Goal: Information Seeking & Learning: Learn about a topic

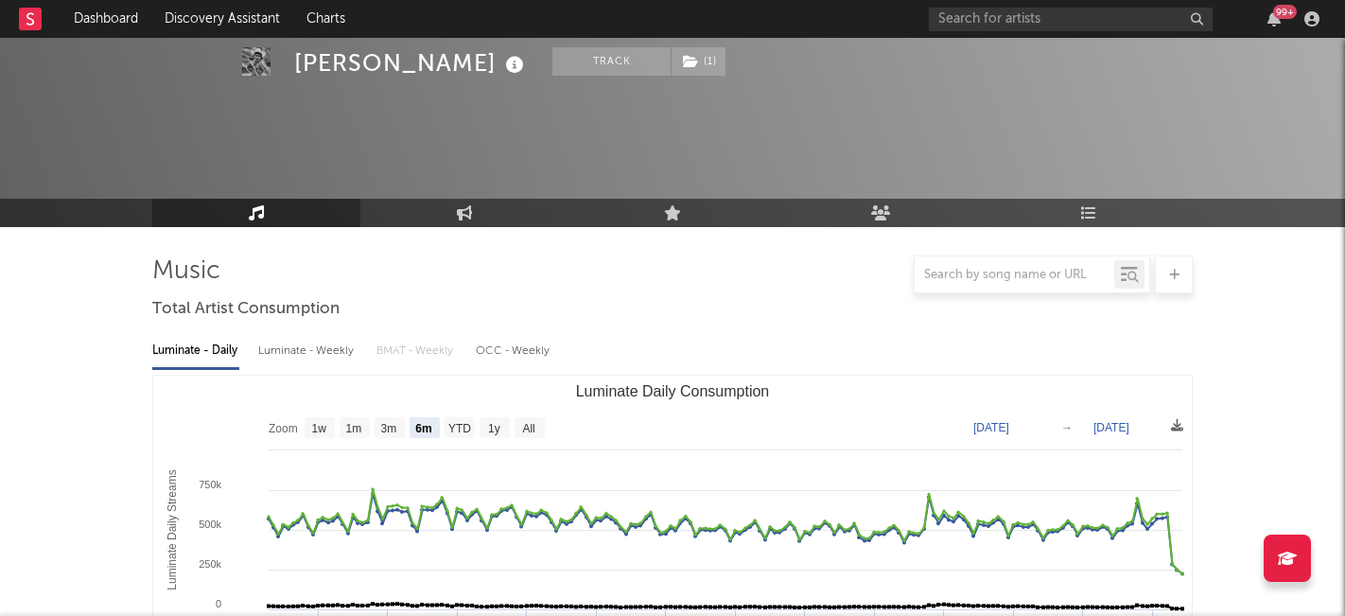
select select "6m"
select select "1w"
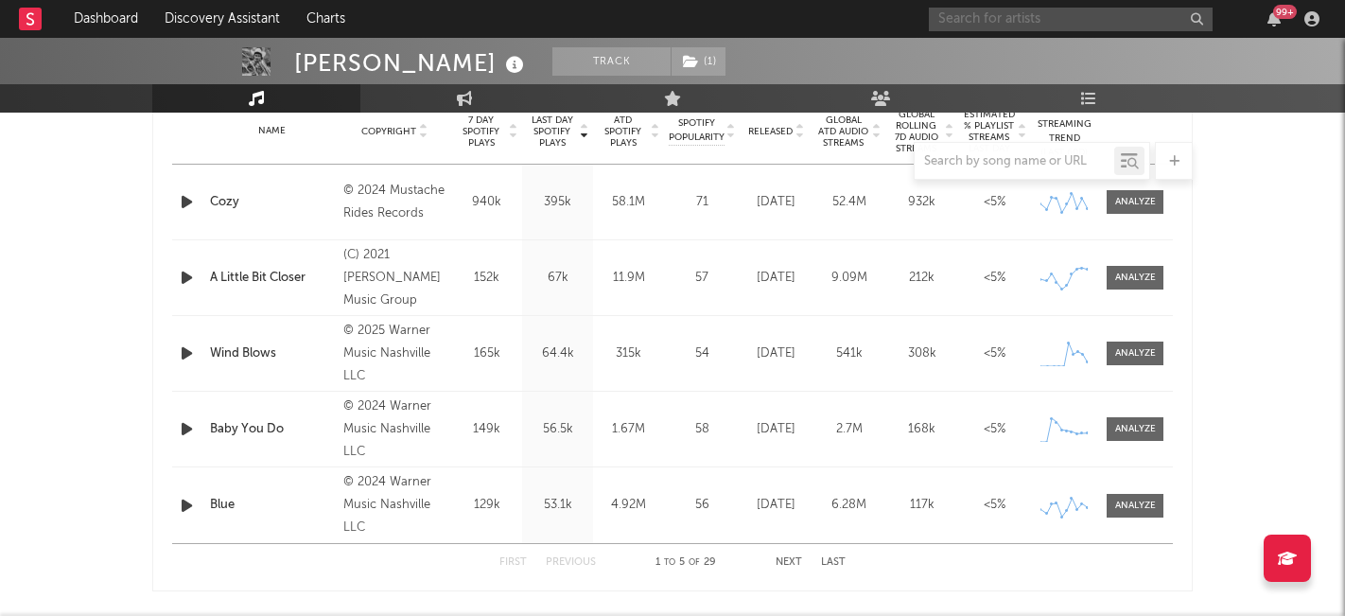
scroll to position [770, 0]
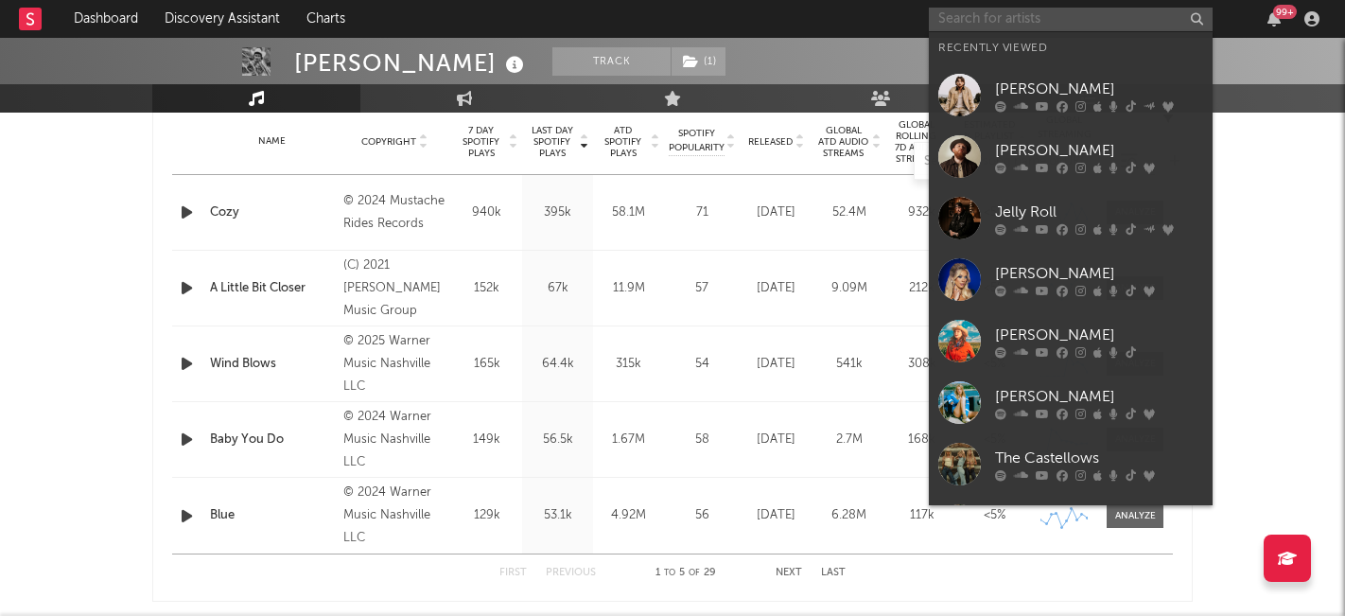
click at [992, 15] on input "text" at bounding box center [1071, 20] width 284 height 24
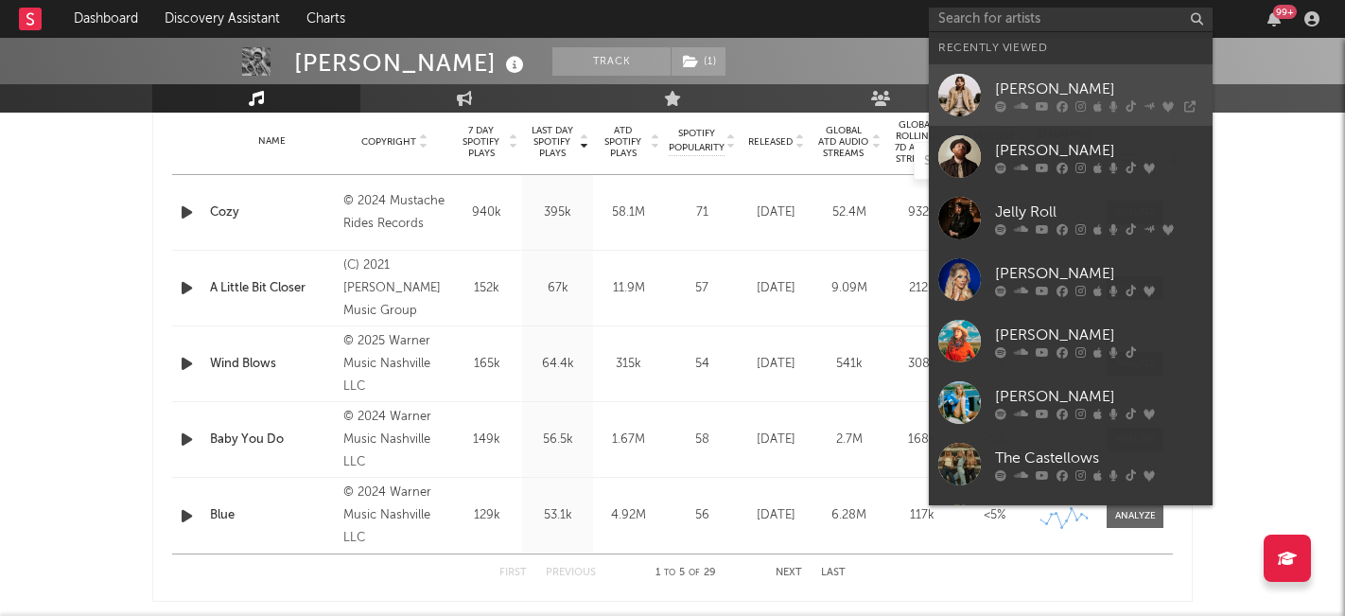
click at [1035, 89] on div "[PERSON_NAME]" at bounding box center [1099, 89] width 208 height 23
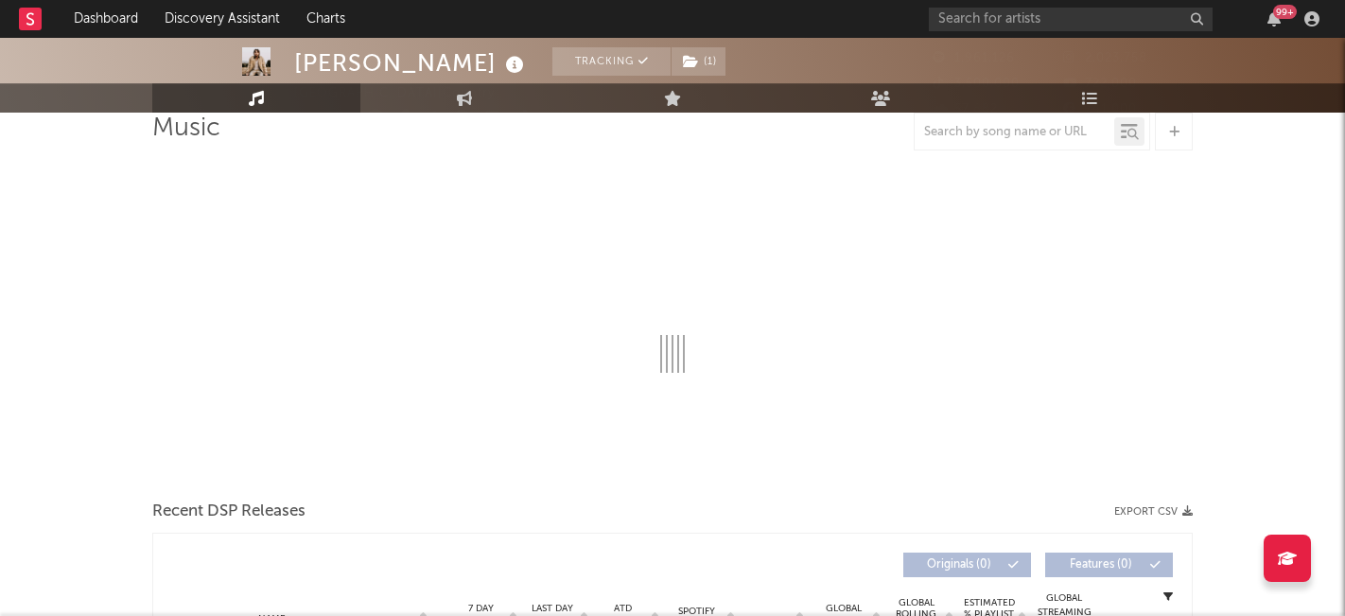
select select "6m"
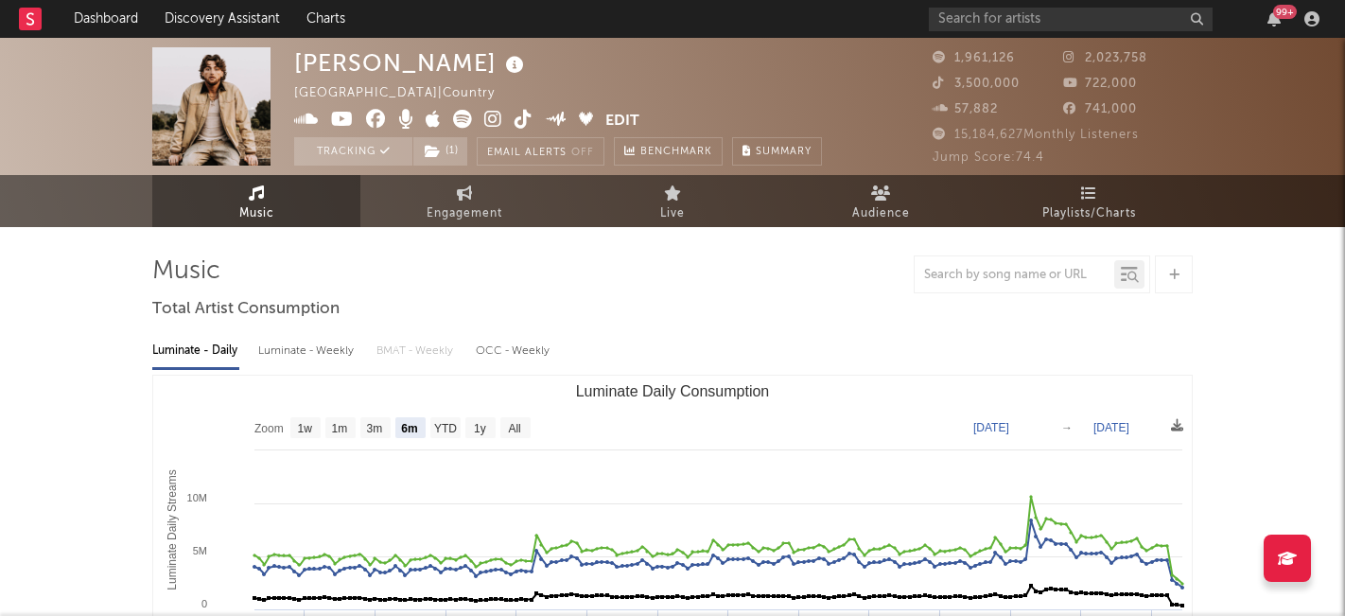
click at [956, 160] on span "Jump Score: 74.4" at bounding box center [989, 157] width 112 height 12
click at [1034, 159] on span "Jump Score: 74.4" at bounding box center [989, 157] width 112 height 12
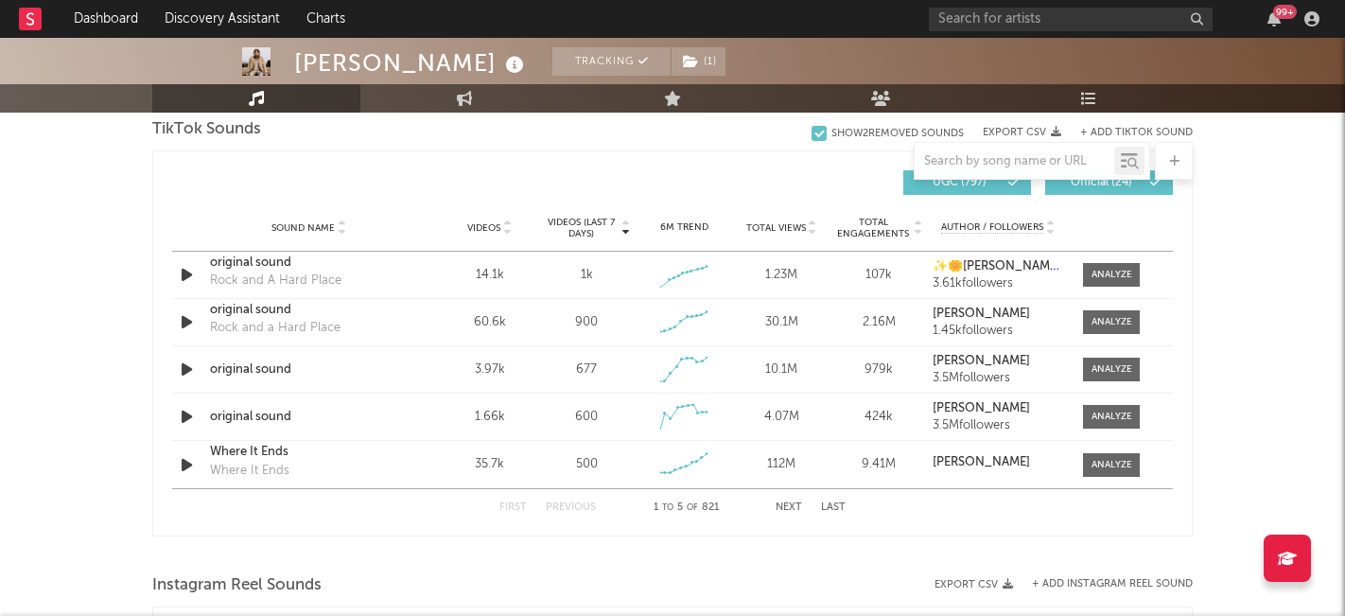
scroll to position [1285, 0]
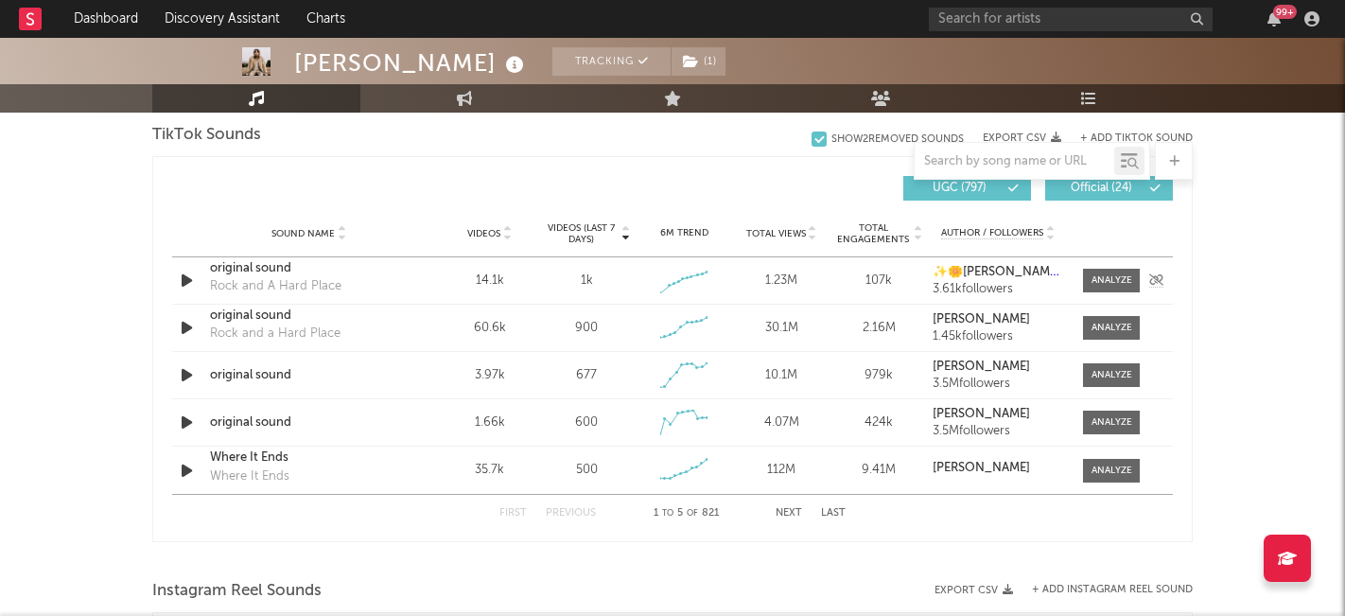
click at [362, 274] on div "original sound" at bounding box center [309, 268] width 198 height 19
click at [275, 376] on div "original sound" at bounding box center [309, 375] width 198 height 19
click at [1110, 368] on div at bounding box center [1111, 375] width 41 height 14
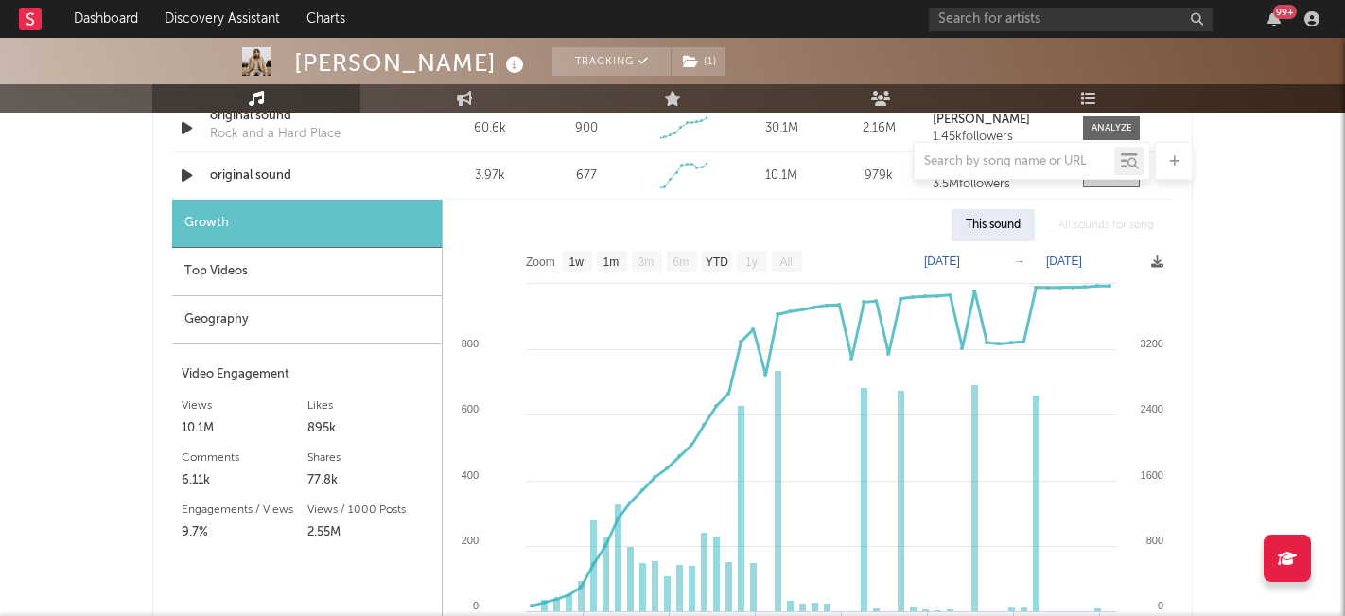
scroll to position [1491, 0]
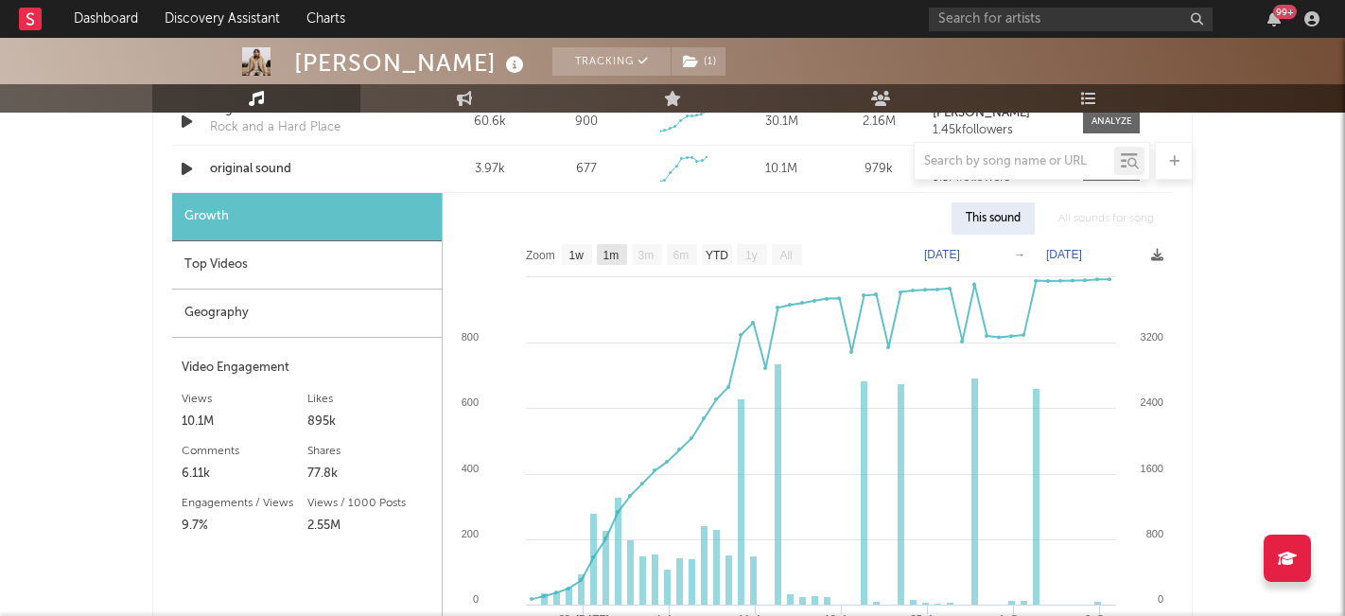
click at [613, 254] on text "1m" at bounding box center [611, 255] width 16 height 13
select select "1m"
type input "2025-08-08"
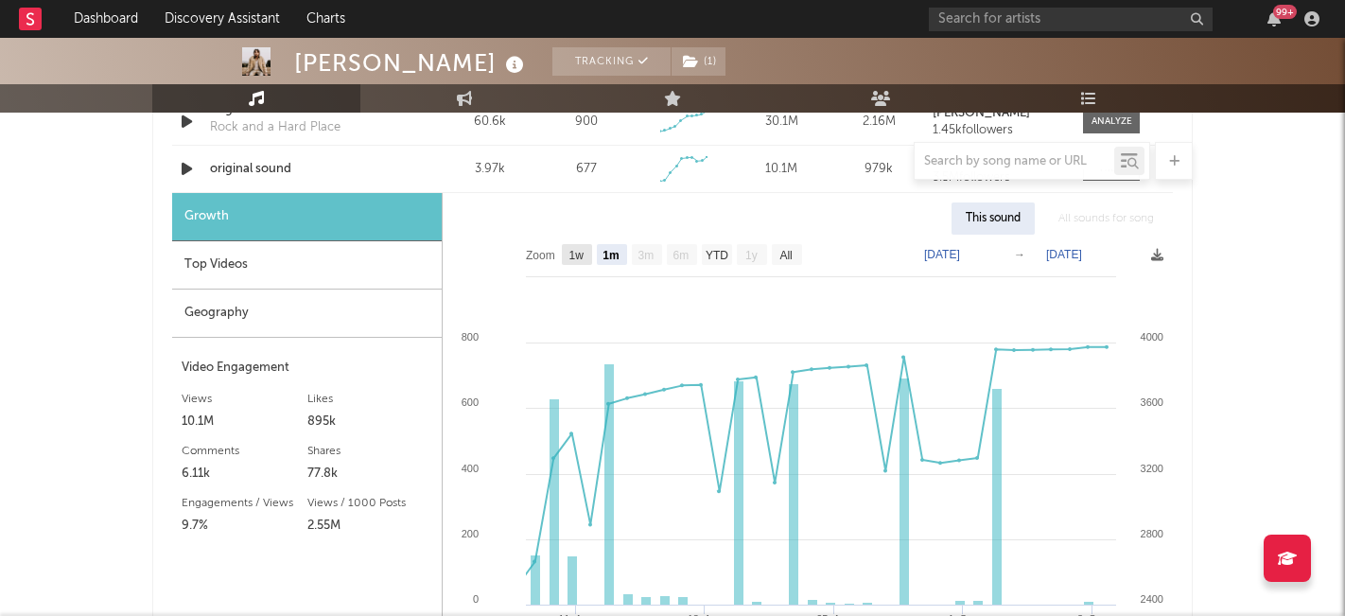
click at [579, 259] on text "1w" at bounding box center [576, 255] width 15 height 13
select select "1w"
type input "2025-09-02"
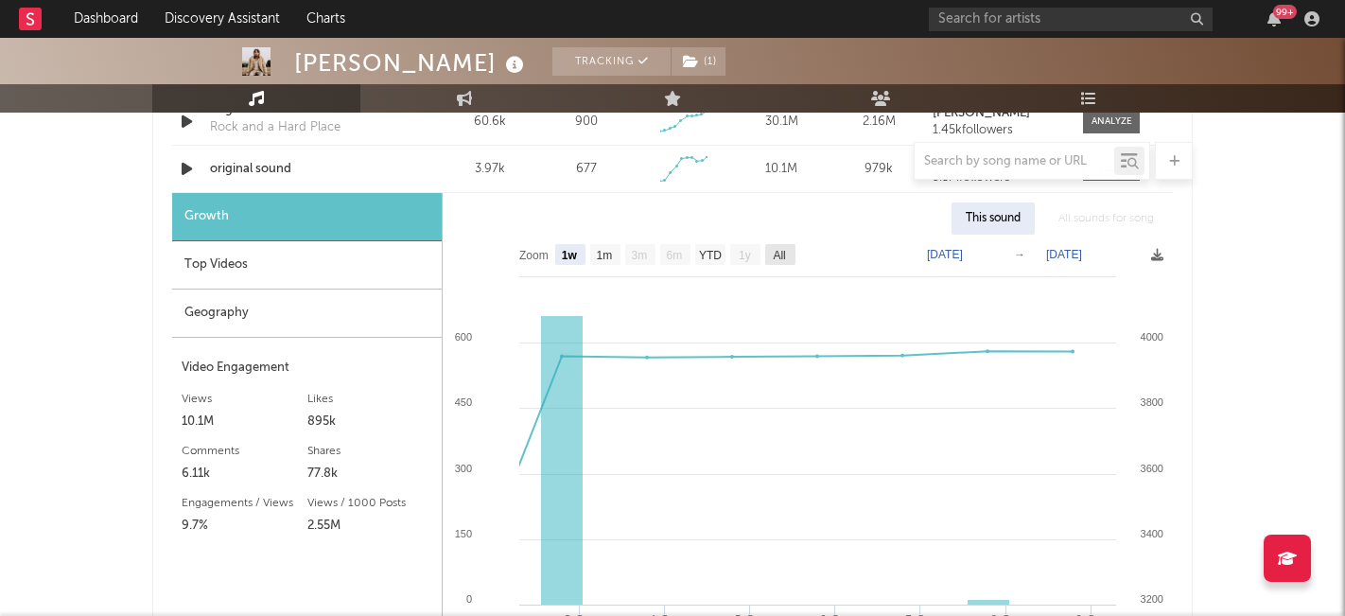
click at [790, 255] on rect at bounding box center [780, 254] width 30 height 21
select select "All"
type input "2025-07-23"
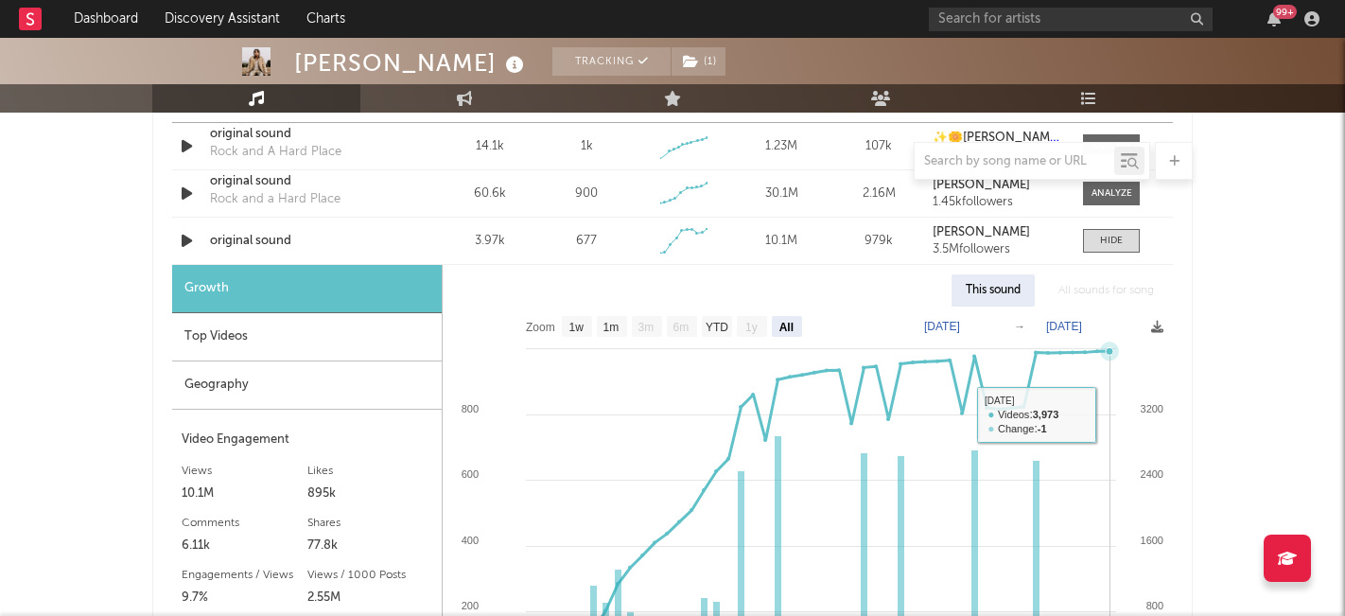
scroll to position [1425, 0]
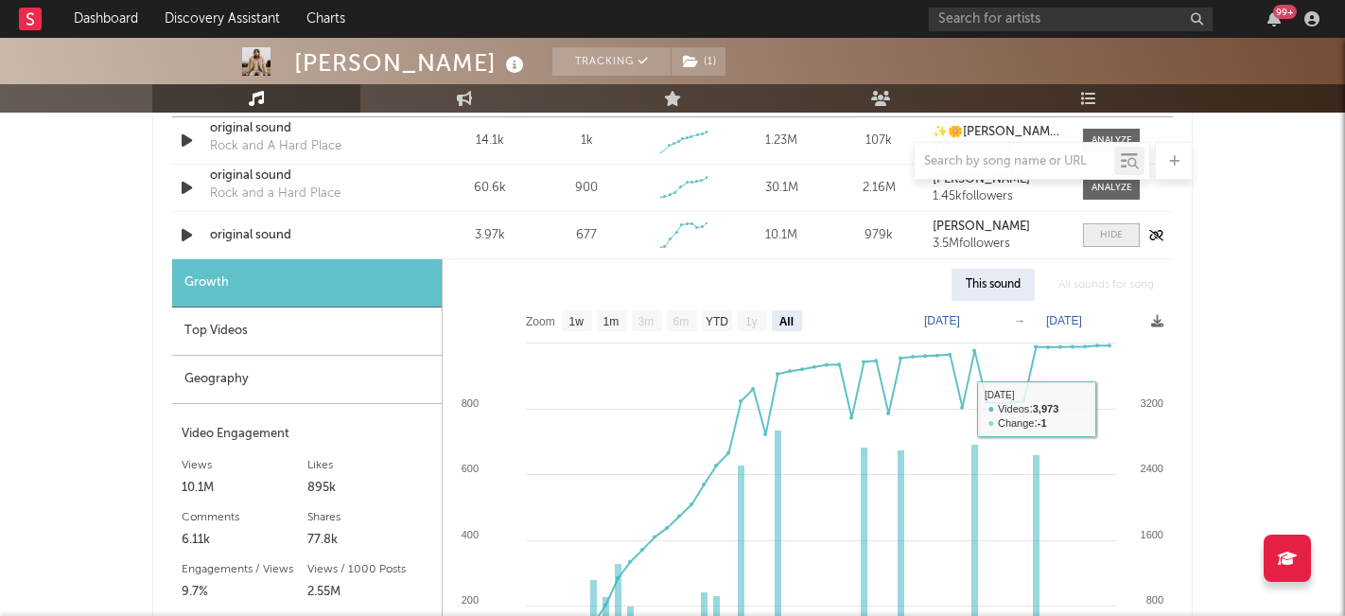
click at [1112, 242] on span at bounding box center [1111, 235] width 57 height 24
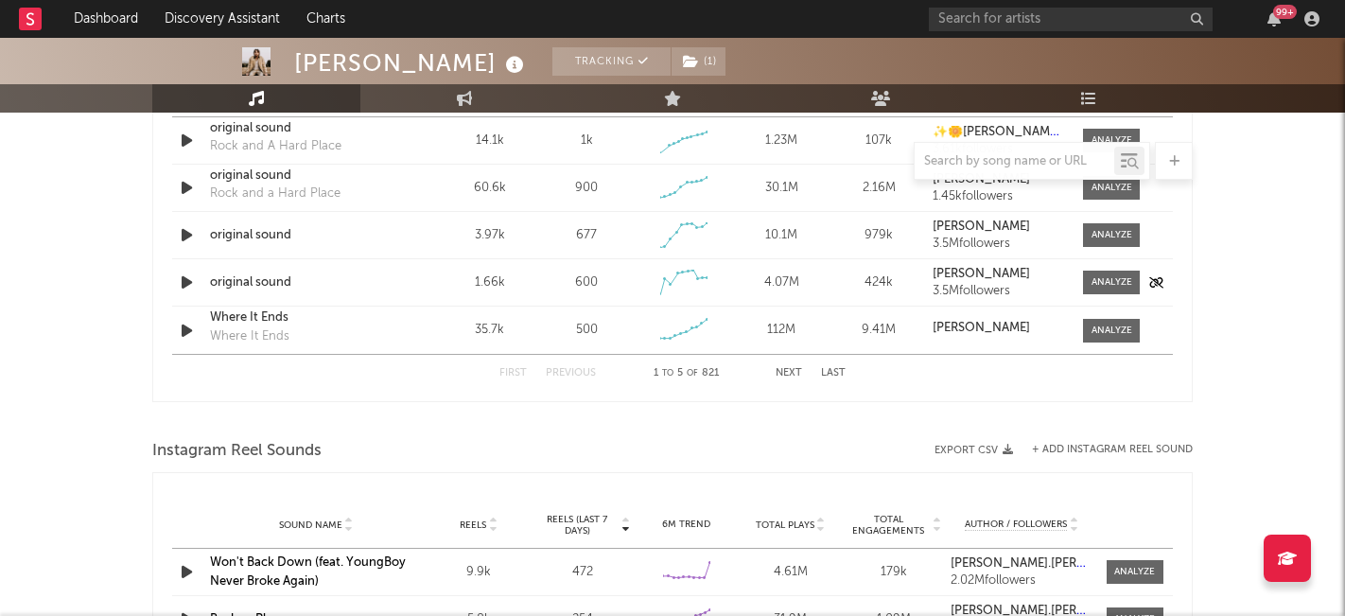
click at [250, 282] on div "original sound" at bounding box center [309, 282] width 198 height 19
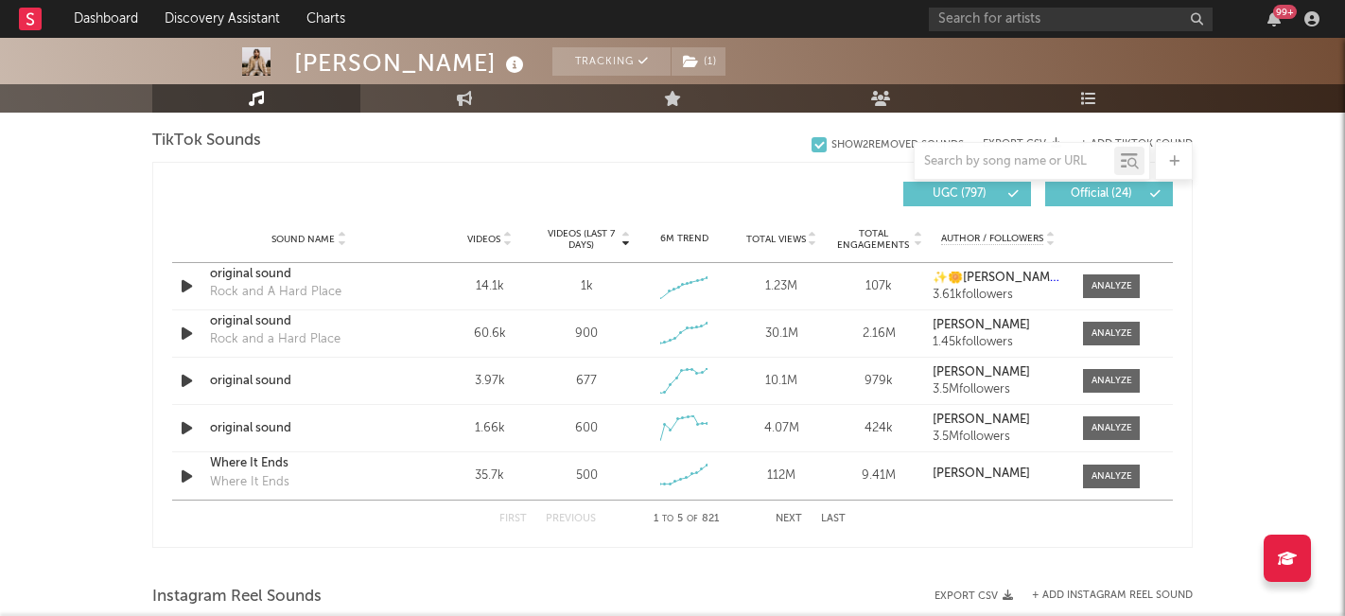
scroll to position [1278, 0]
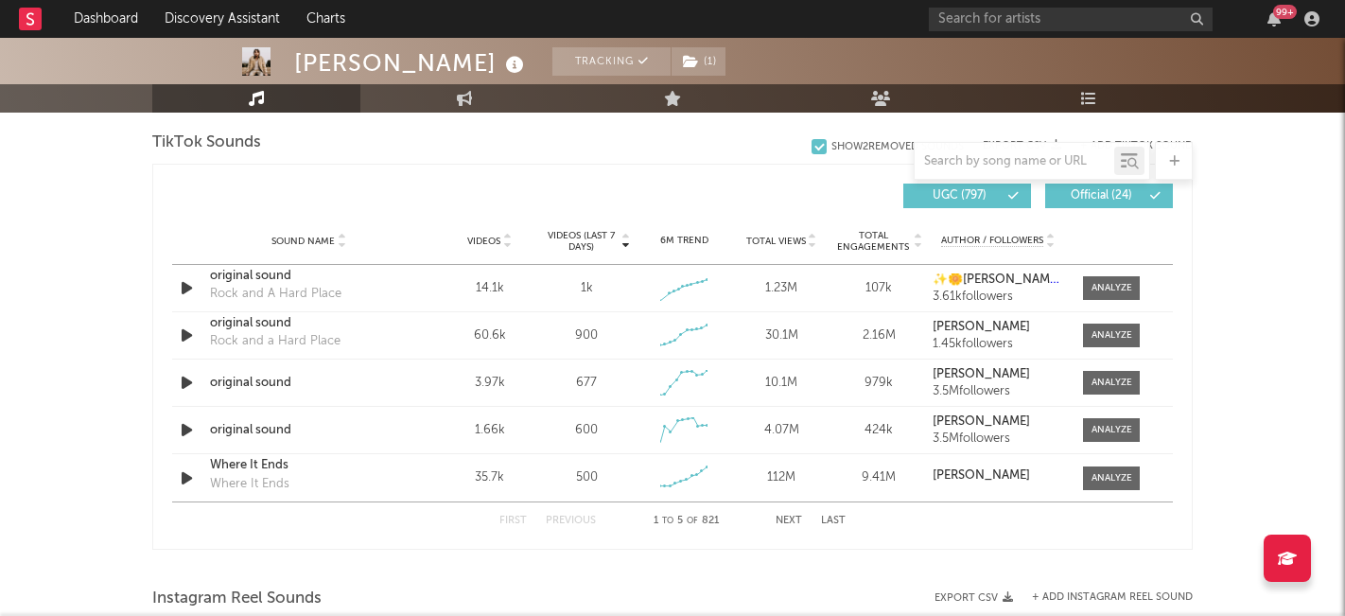
click at [602, 238] on span "Videos (last 7 days)" at bounding box center [581, 241] width 77 height 23
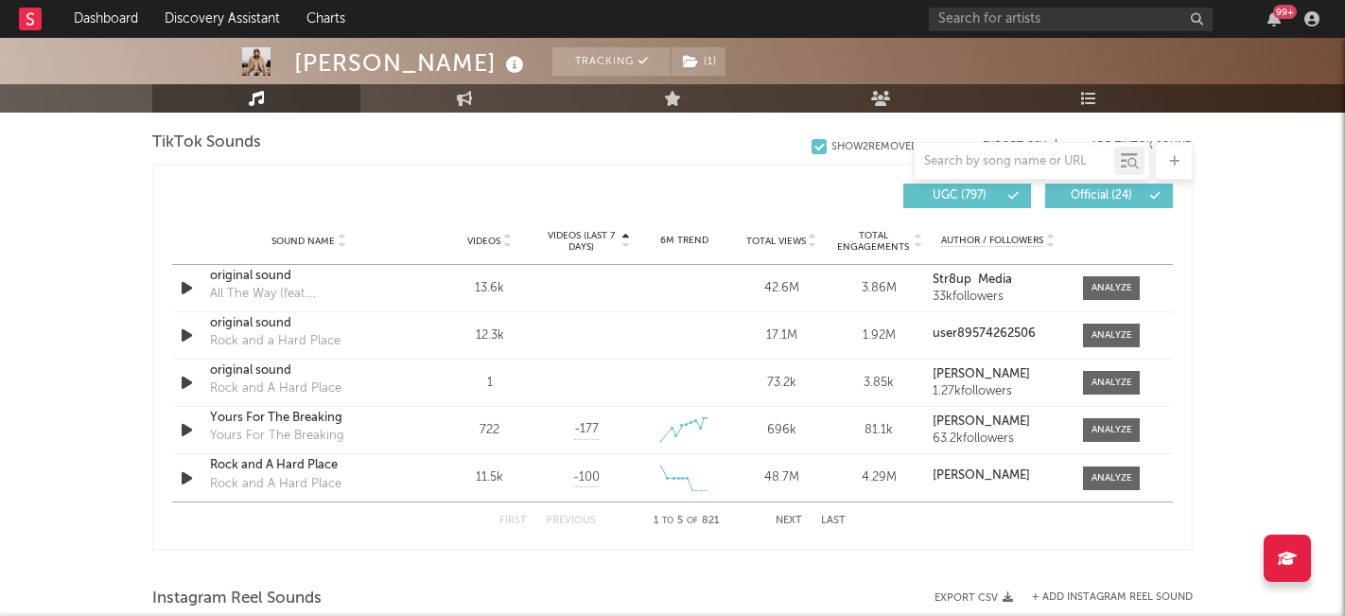
click at [593, 237] on span "Videos (last 7 days)" at bounding box center [581, 241] width 77 height 23
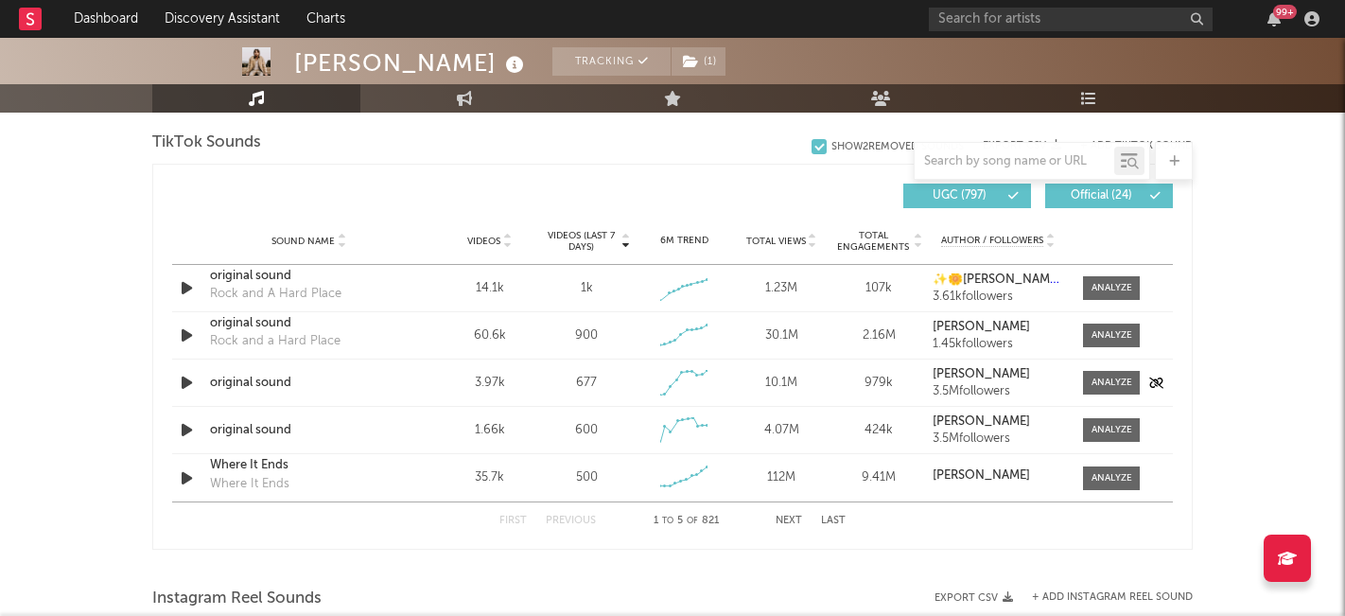
click at [279, 382] on div "original sound" at bounding box center [309, 383] width 198 height 19
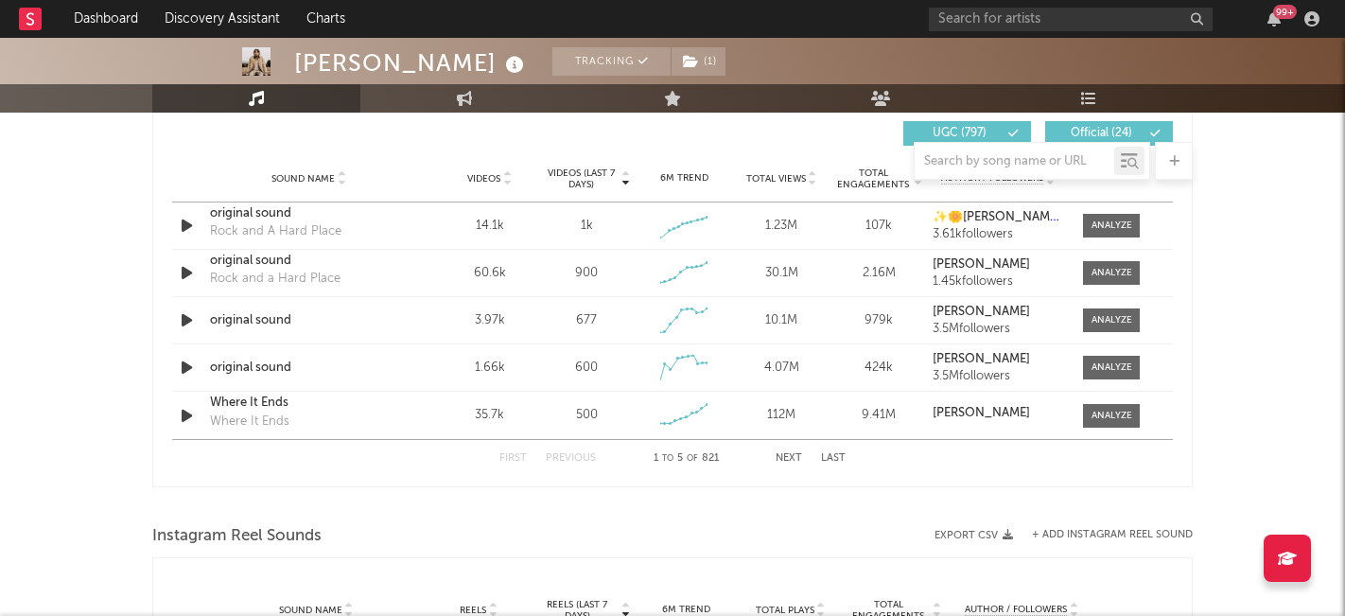
scroll to position [1341, 0]
click at [792, 457] on button "Next" at bounding box center [789, 457] width 26 height 10
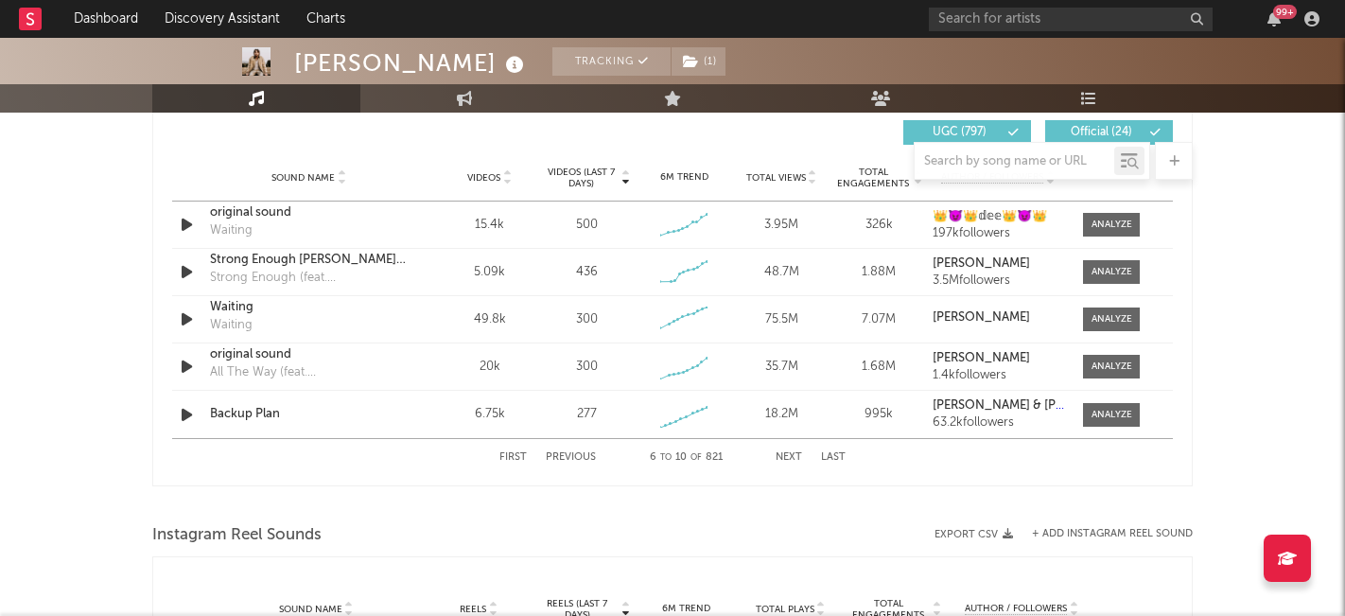
click at [792, 457] on button "Next" at bounding box center [789, 457] width 26 height 10
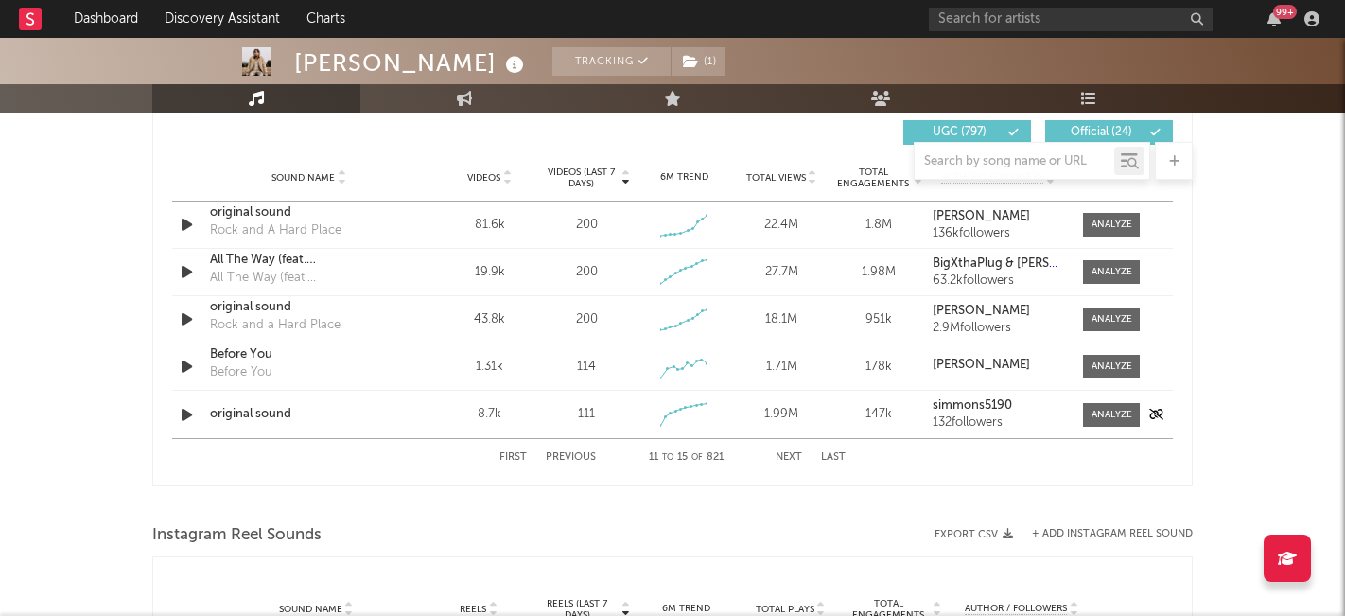
click at [236, 416] on div "original sound" at bounding box center [309, 414] width 198 height 19
click at [243, 354] on div "Before You" at bounding box center [309, 354] width 198 height 19
click at [81, 305] on div "Bailey Zimmerman Tracking ( 1 ) United States | Country Edit Tracking ( 1 ) Ema…" at bounding box center [672, 125] width 1345 height 2857
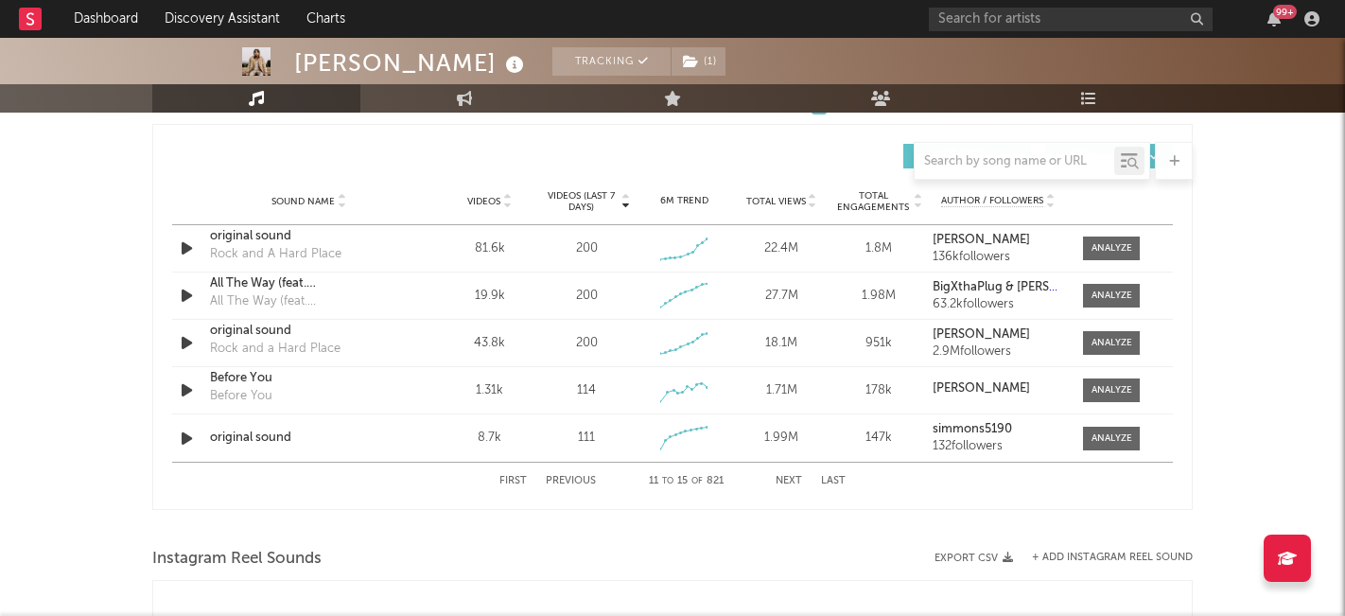
scroll to position [1311, 0]
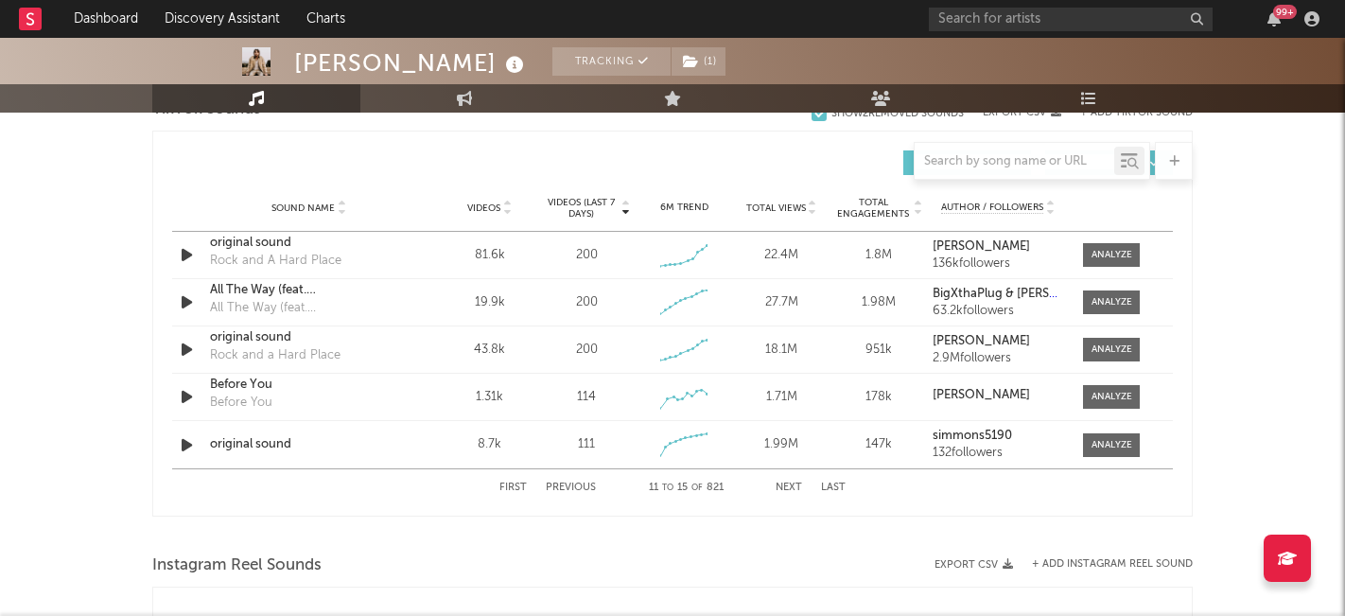
click at [96, 358] on div "Bailey Zimmerman Tracking ( 1 ) United States | Country Edit Tracking ( 1 ) Ema…" at bounding box center [672, 155] width 1345 height 2857
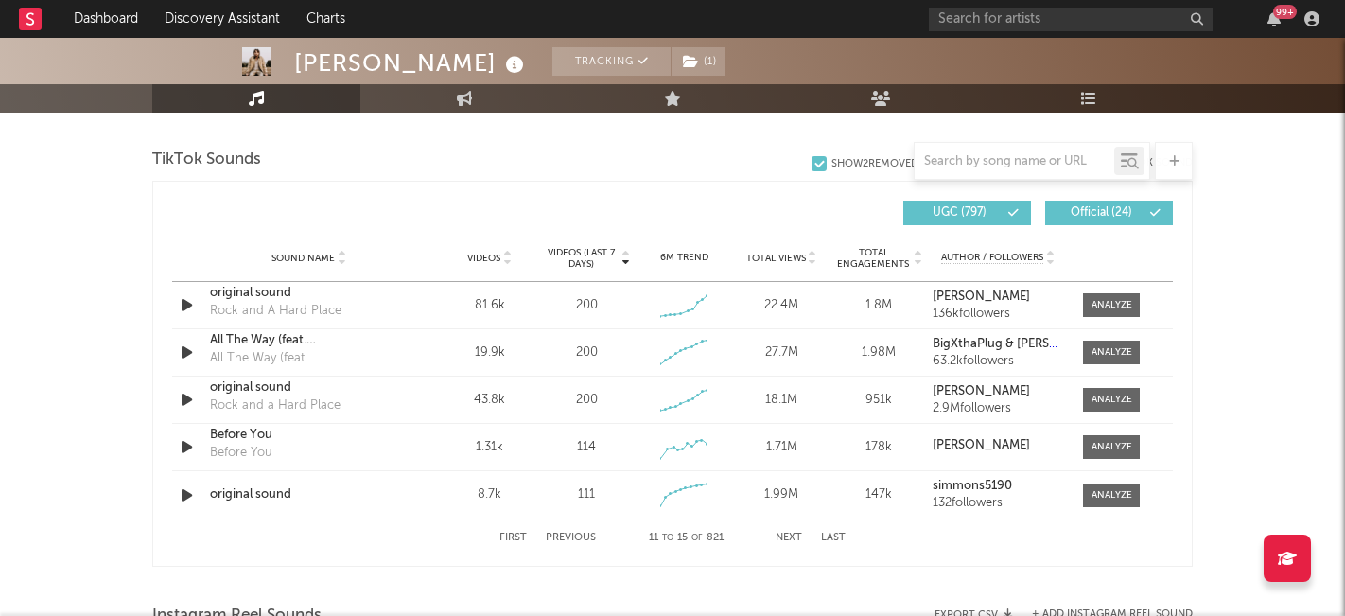
scroll to position [1264, 0]
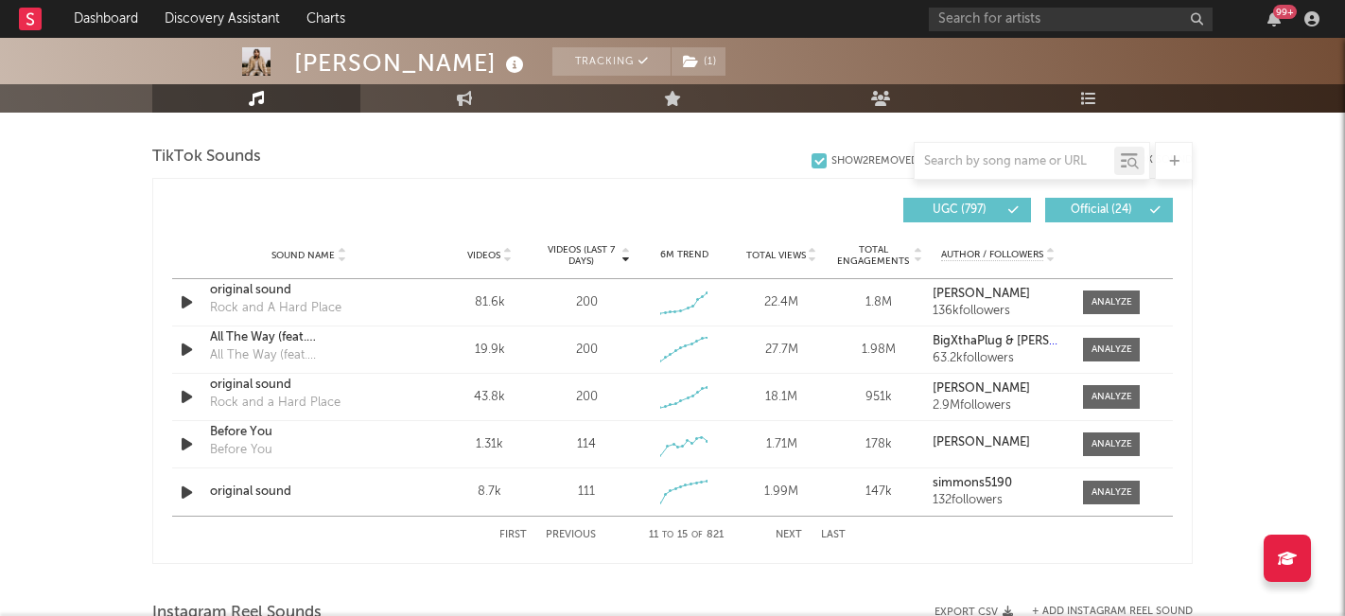
click at [76, 392] on div "Bailey Zimmerman Tracking ( 1 ) United States | Country Edit Tracking ( 1 ) Ema…" at bounding box center [672, 202] width 1345 height 2857
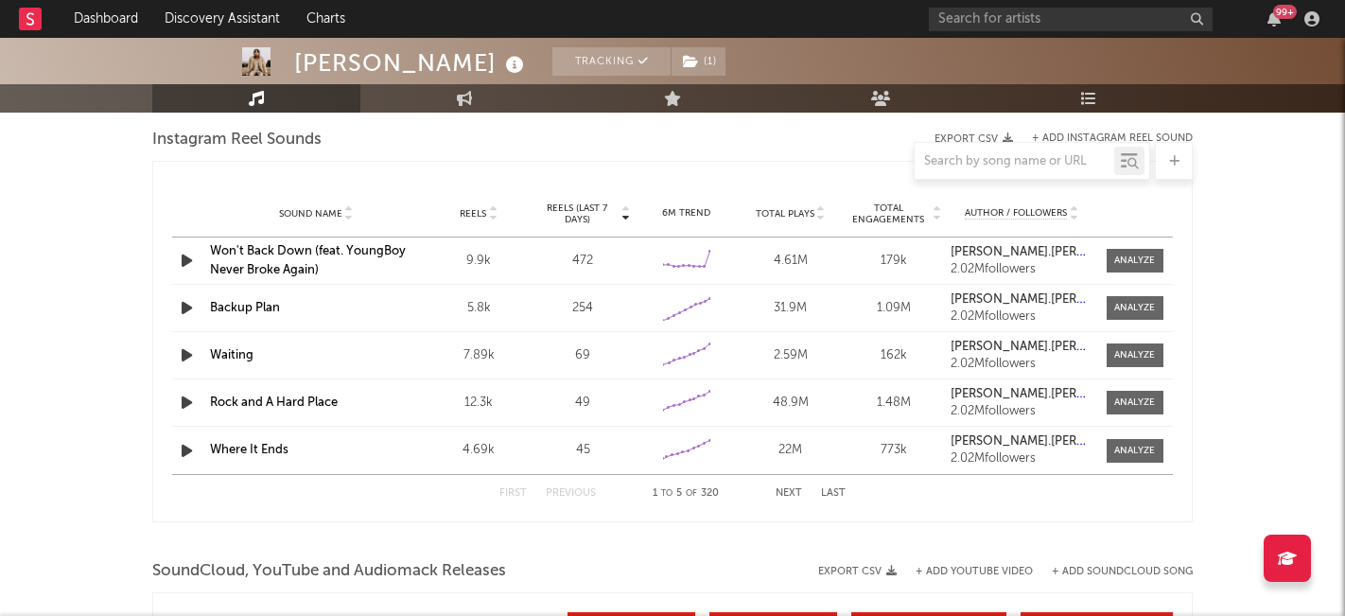
scroll to position [1762, 0]
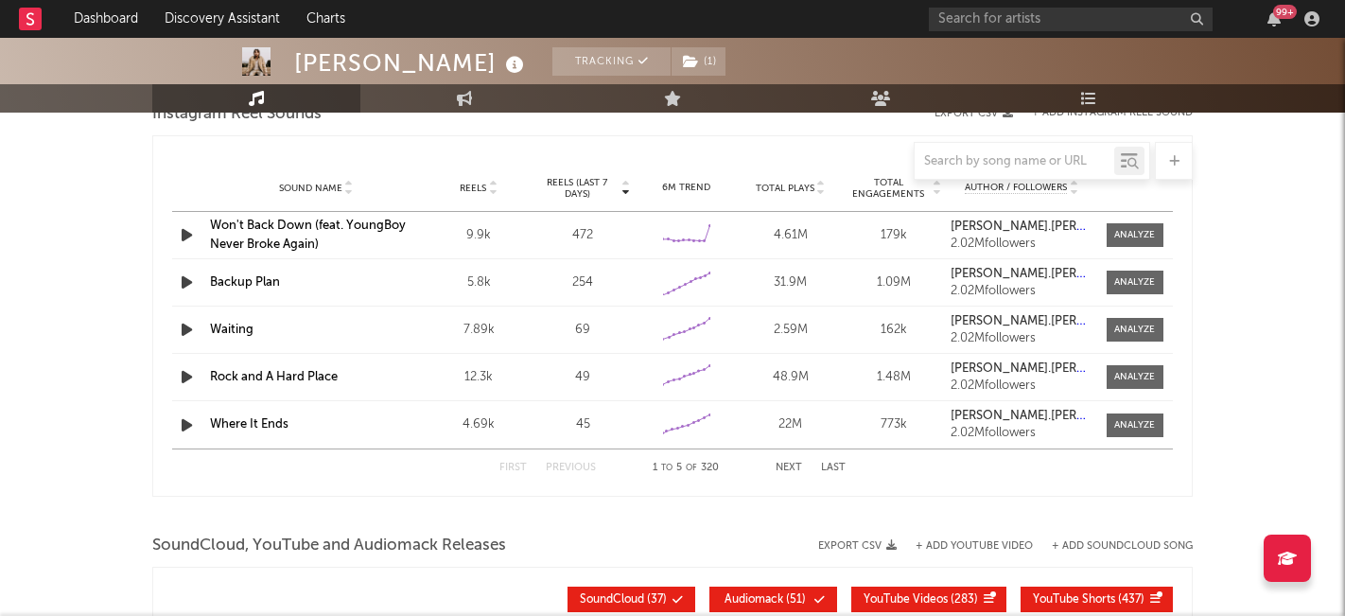
click at [785, 470] on button "Next" at bounding box center [789, 467] width 26 height 10
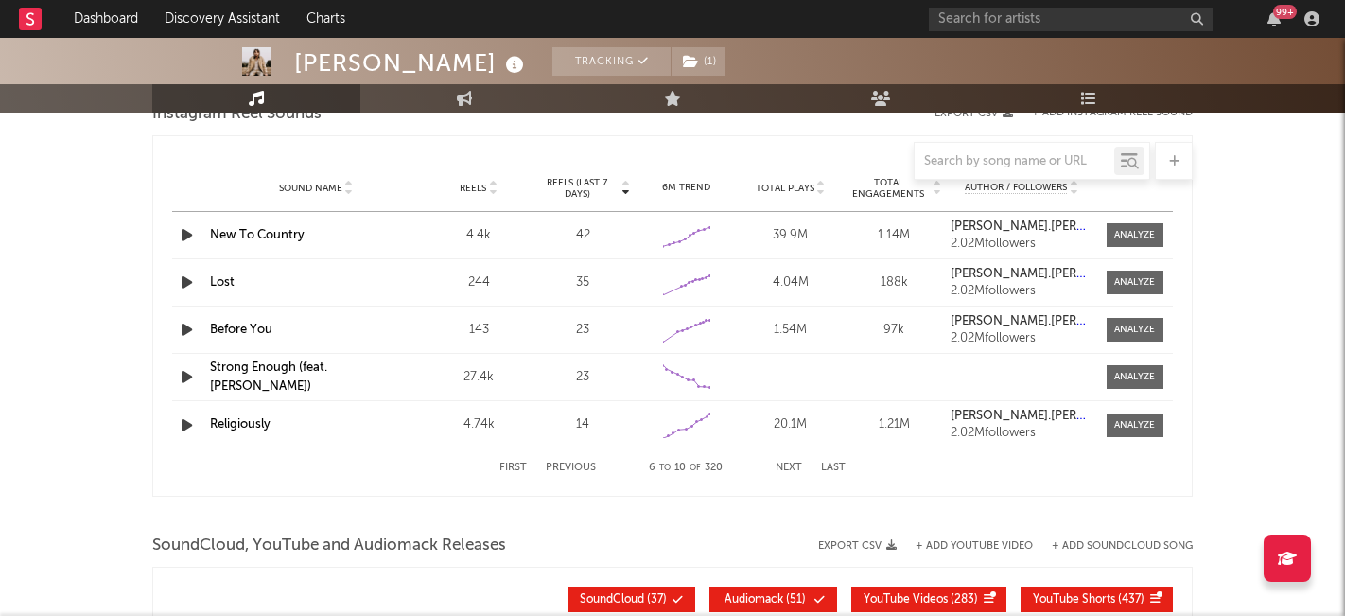
click at [788, 466] on button "Next" at bounding box center [789, 467] width 26 height 10
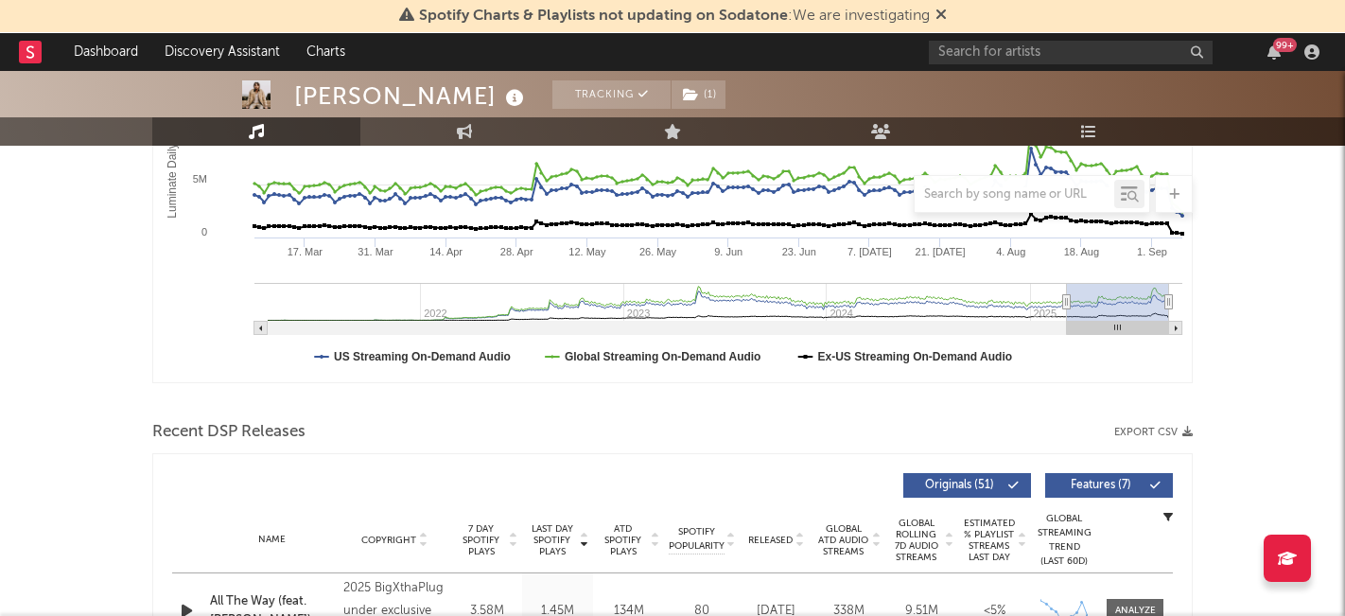
scroll to position [412, 0]
